Goal: Information Seeking & Learning: Learn about a topic

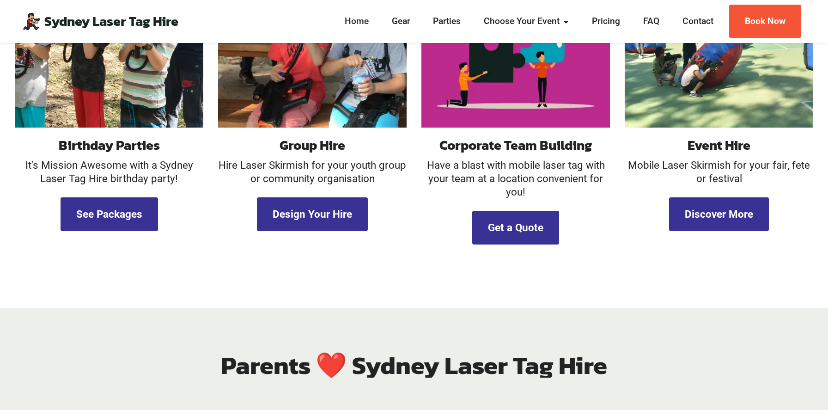
scroll to position [1028, 0]
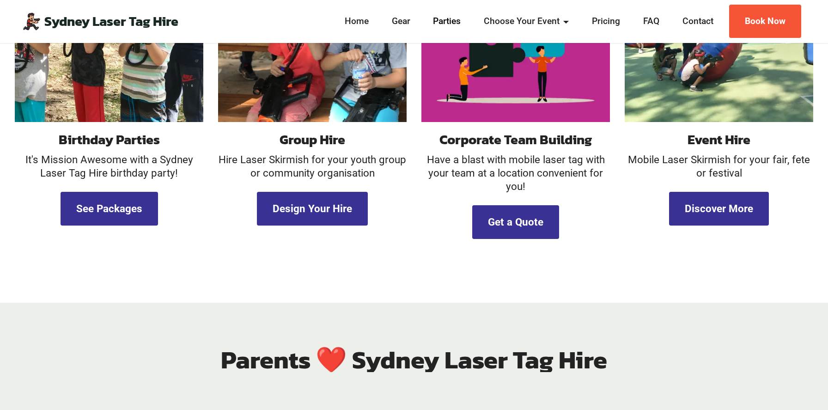
click at [444, 23] on link "Parties" at bounding box center [447, 21] width 33 height 13
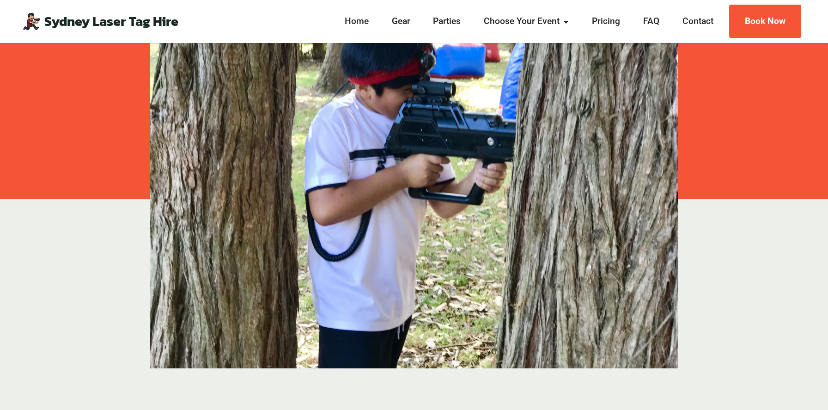
scroll to position [219, 0]
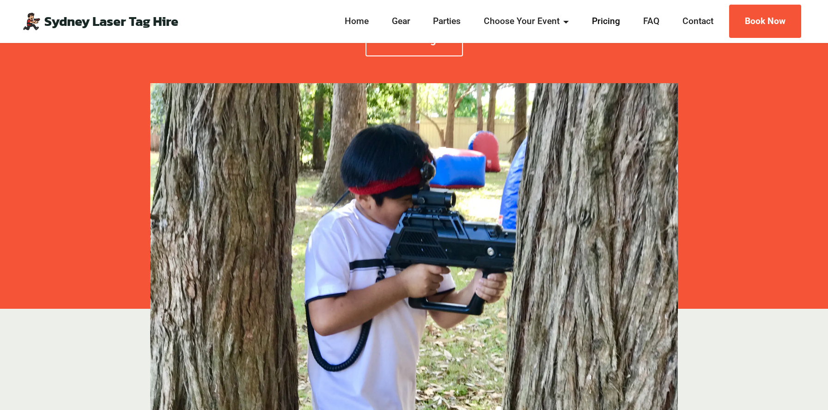
click at [596, 22] on link "Pricing" at bounding box center [606, 21] width 34 height 13
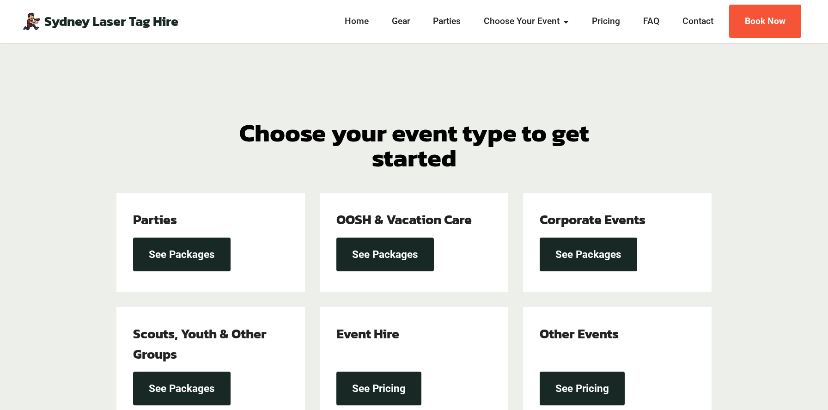
scroll to position [73, 0]
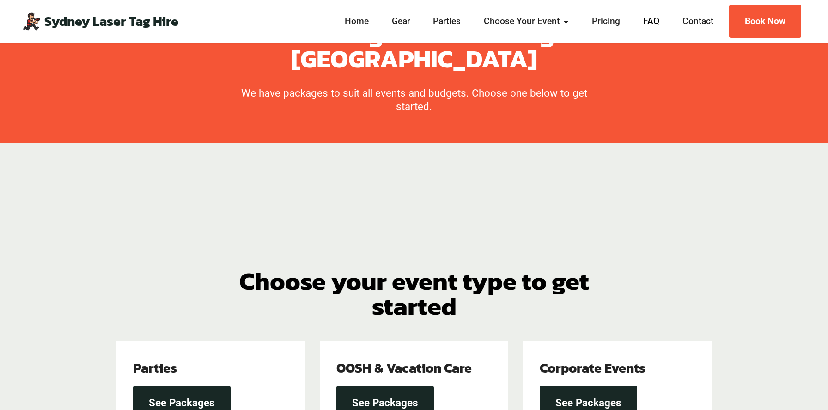
click at [647, 20] on link "FAQ" at bounding box center [651, 21] width 22 height 13
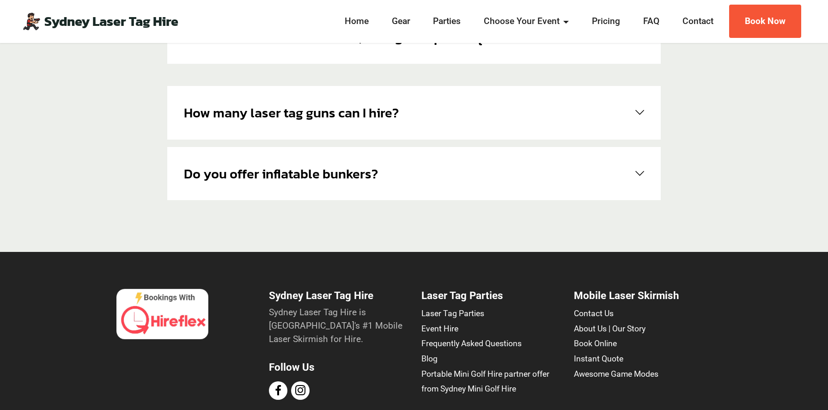
scroll to position [853, 0]
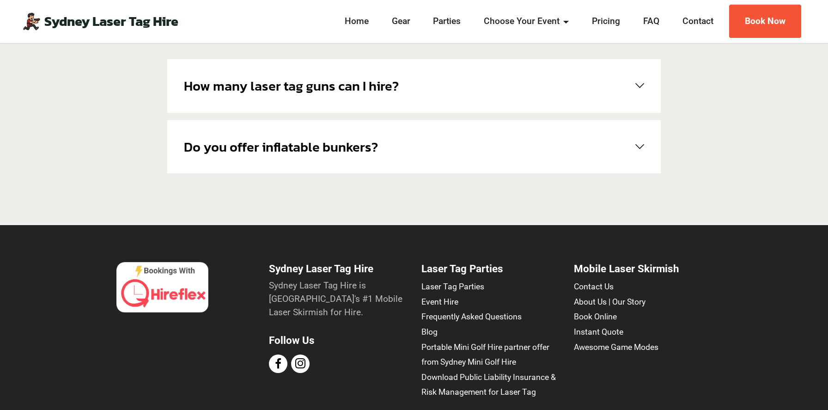
click at [494, 137] on link "Do you offer inflatable bunkers?" at bounding box center [414, 147] width 460 height 20
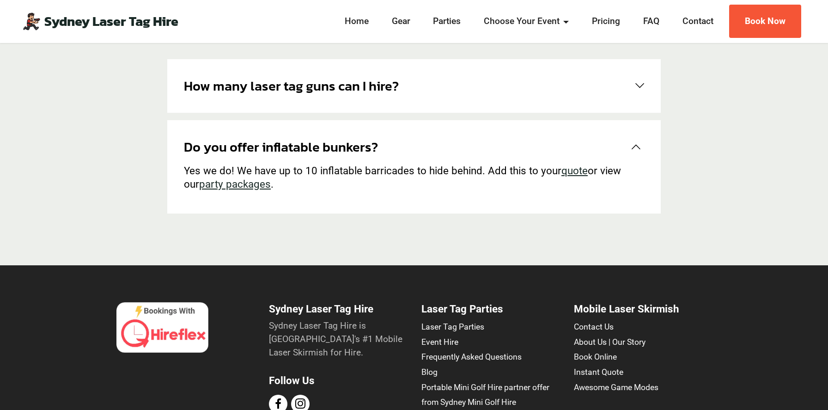
click at [487, 92] on link "How many laser tag guns can I hire?" at bounding box center [414, 86] width 460 height 20
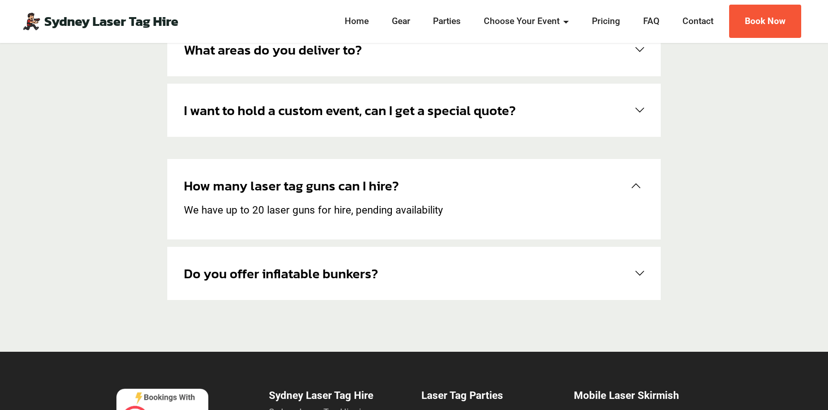
scroll to position [713, 0]
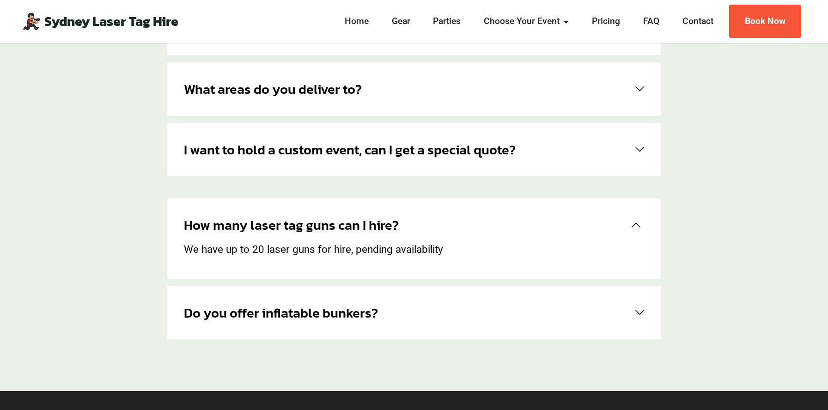
click at [446, 164] on div "I want to hold a custom event, can I get a special quote? Of course! We can sor…" at bounding box center [414, 149] width 494 height 53
click at [444, 146] on h6 "I want to hold a custom event, can I get a special quote?" at bounding box center [350, 150] width 332 height 20
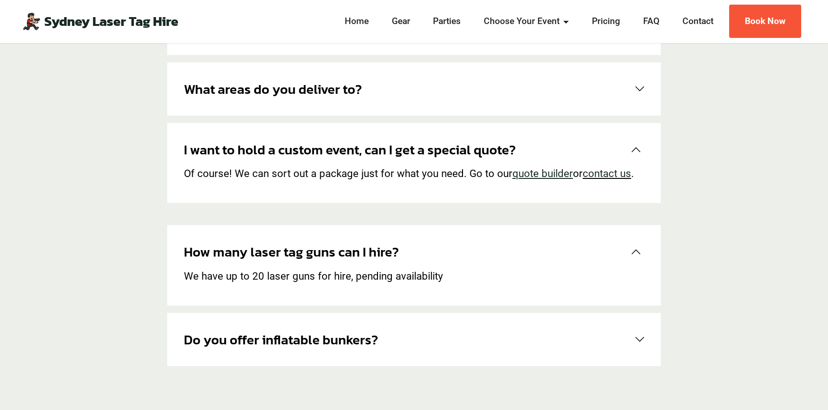
click at [433, 102] on div "What areas do you deliver to? We deliver all around greater Sydney! If you're u…" at bounding box center [414, 88] width 494 height 53
click at [416, 96] on link "What areas do you deliver to?" at bounding box center [414, 89] width 460 height 20
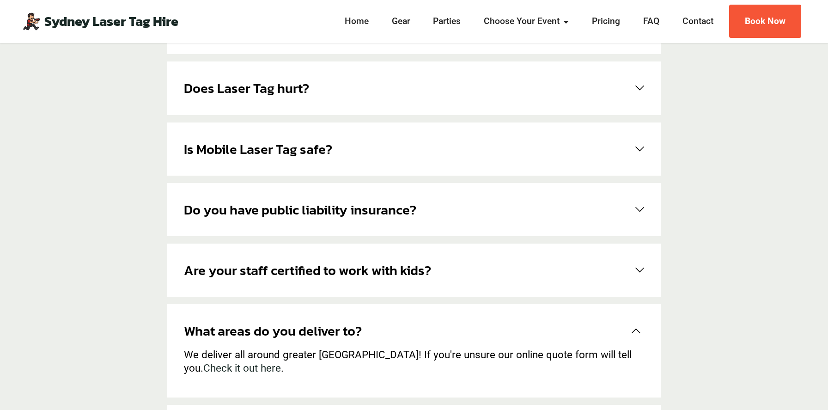
scroll to position [415, 0]
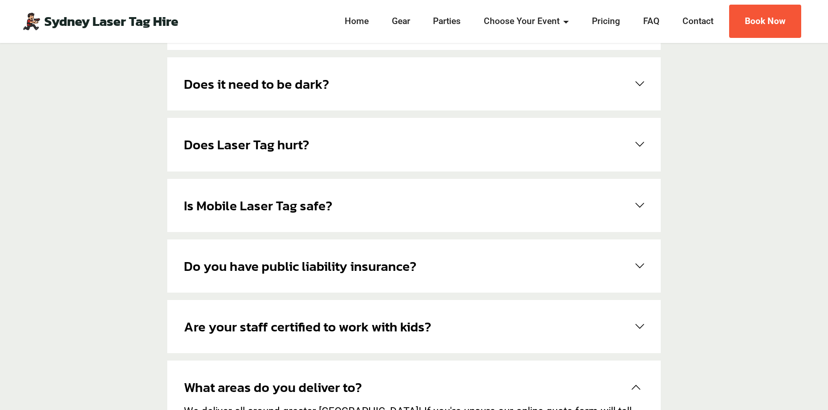
click at [365, 189] on div "Is Mobile Laser Tag safe? Yes, there is no projectiles and does not require saf…" at bounding box center [414, 205] width 494 height 53
click at [354, 201] on link "Is Mobile Laser Tag safe?" at bounding box center [414, 205] width 460 height 20
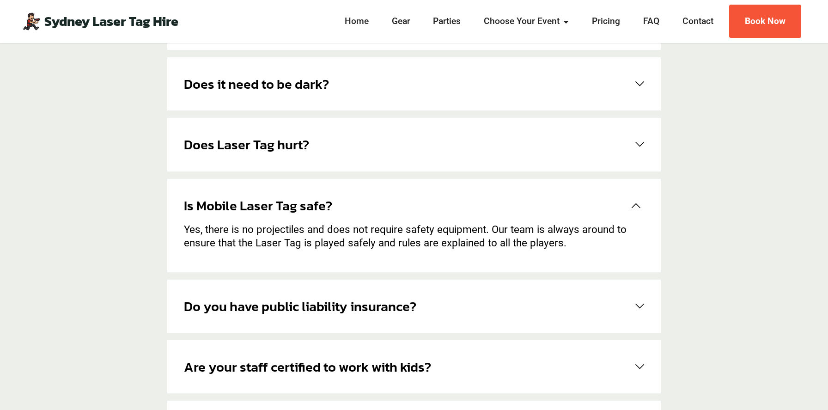
click at [343, 150] on link "Does Laser Tag hurt?" at bounding box center [414, 144] width 460 height 20
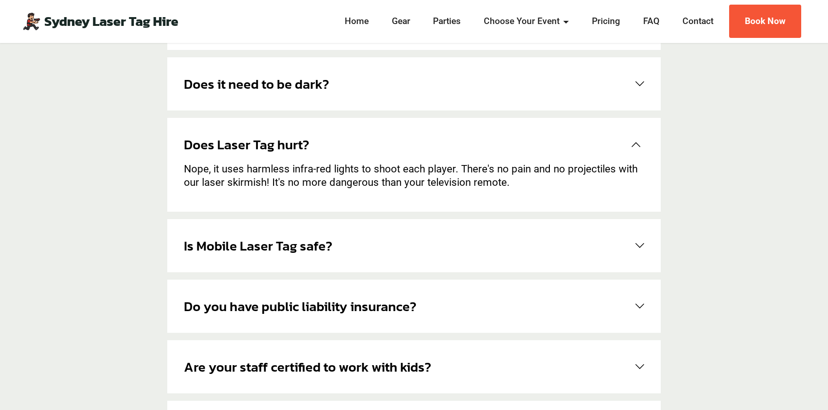
click at [334, 88] on link "Does it need to be dark?" at bounding box center [414, 84] width 460 height 20
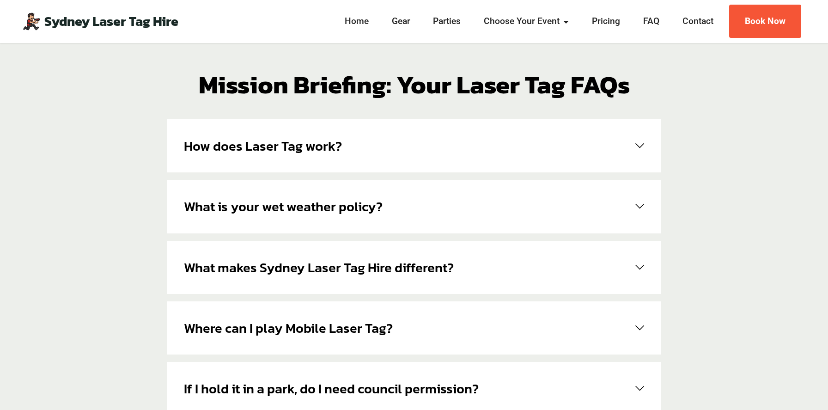
scroll to position [0, 0]
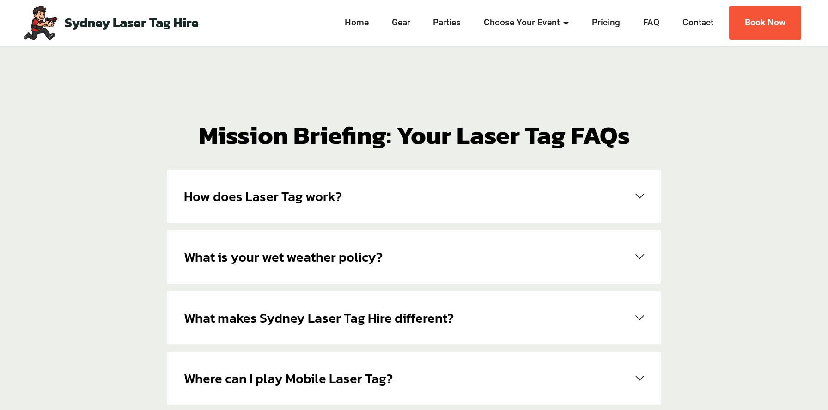
click at [298, 244] on div "What is your wet weather policy? Our laser tag equipment is waterproof, so as l…" at bounding box center [414, 256] width 494 height 53
click at [294, 260] on h6 "What is your wet weather policy?" at bounding box center [283, 257] width 199 height 20
